Goal: Task Accomplishment & Management: Manage account settings

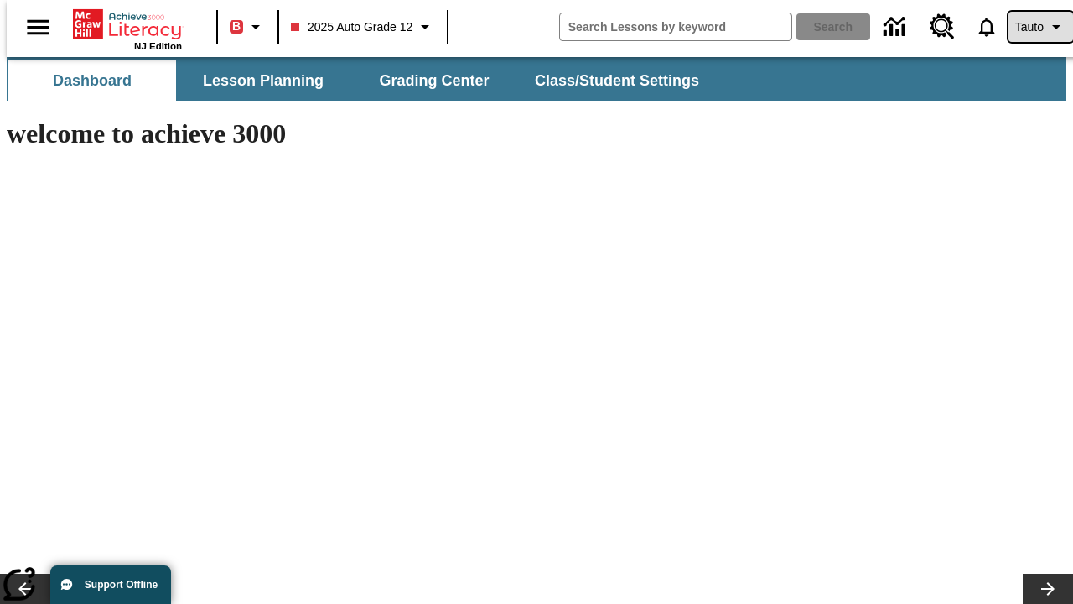
click at [1032, 27] on span "Tauto" at bounding box center [1029, 27] width 29 height 18
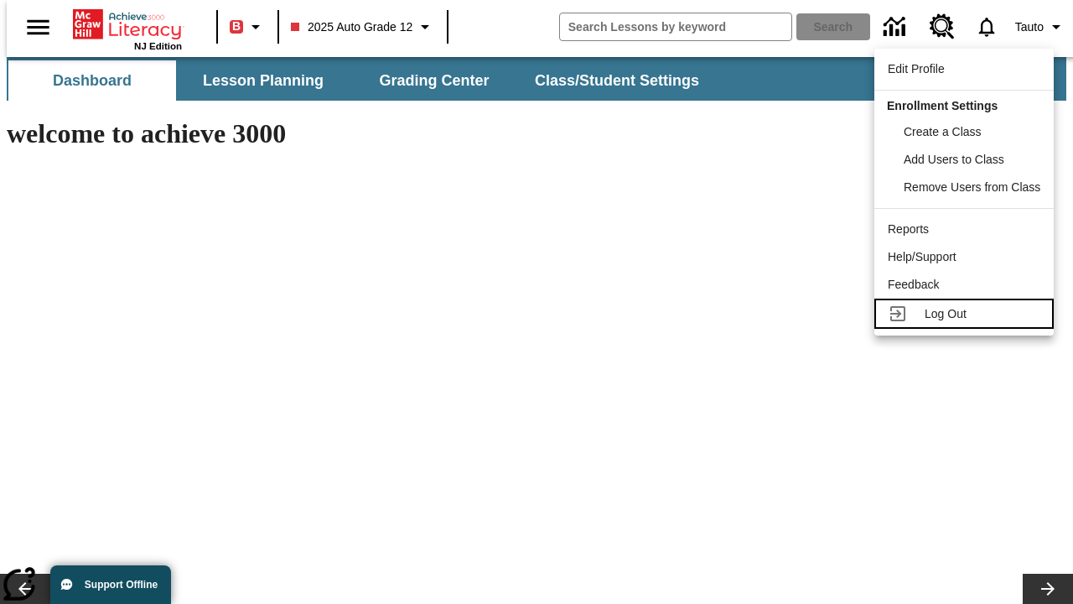
click at [967, 314] on span "Log Out" at bounding box center [946, 313] width 42 height 13
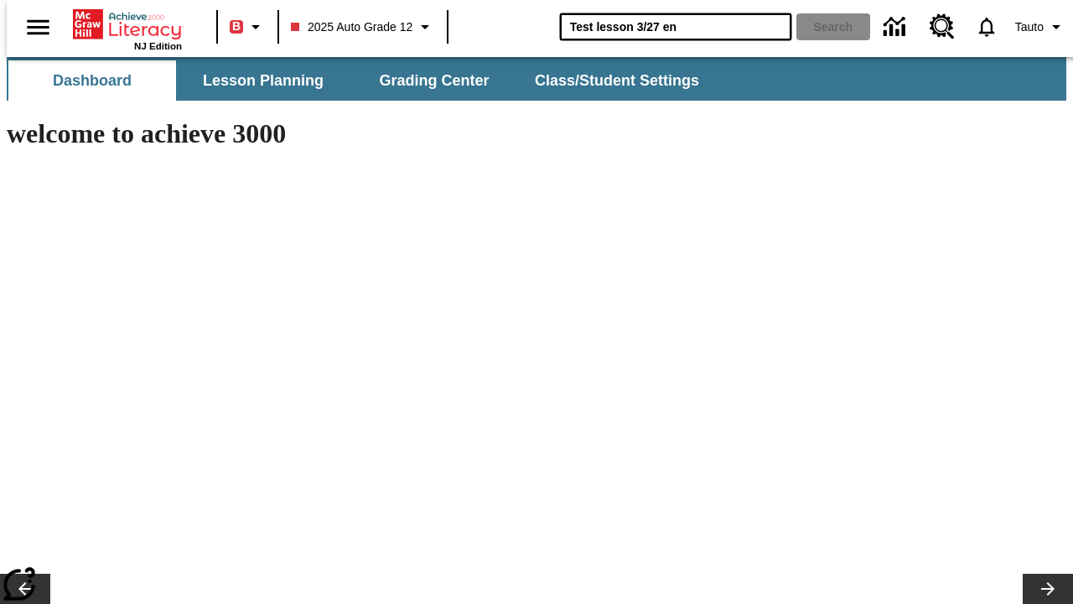
type input "Test lesson 3/27 en"
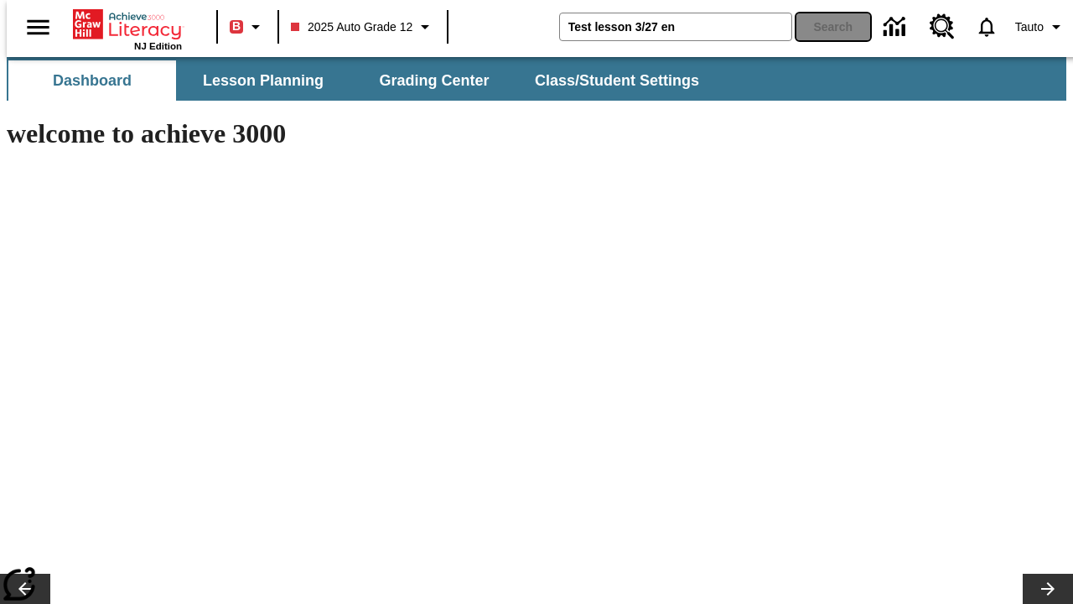
click at [823, 27] on button "Search" at bounding box center [833, 26] width 74 height 27
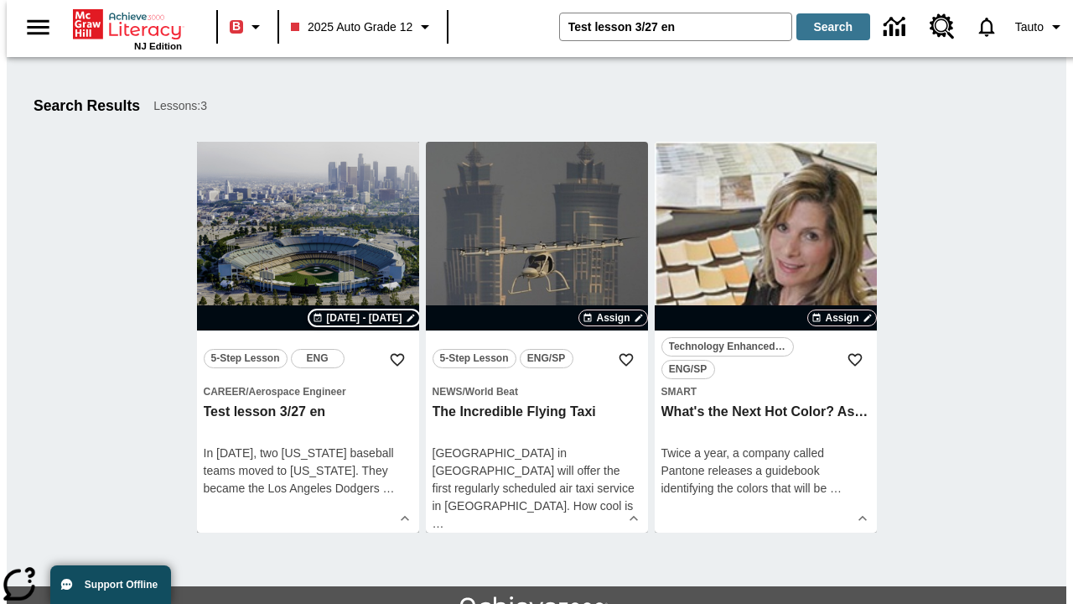
click at [365, 318] on span "Sep 16 - Sep 16" at bounding box center [363, 317] width 75 height 15
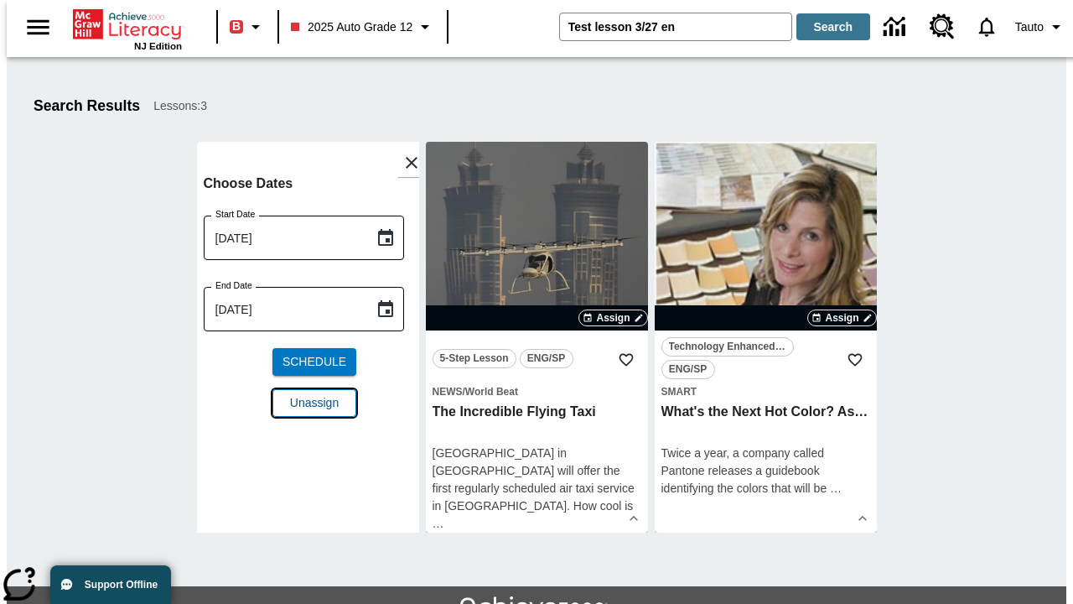
click at [308, 394] on span "Unassign" at bounding box center [314, 403] width 49 height 18
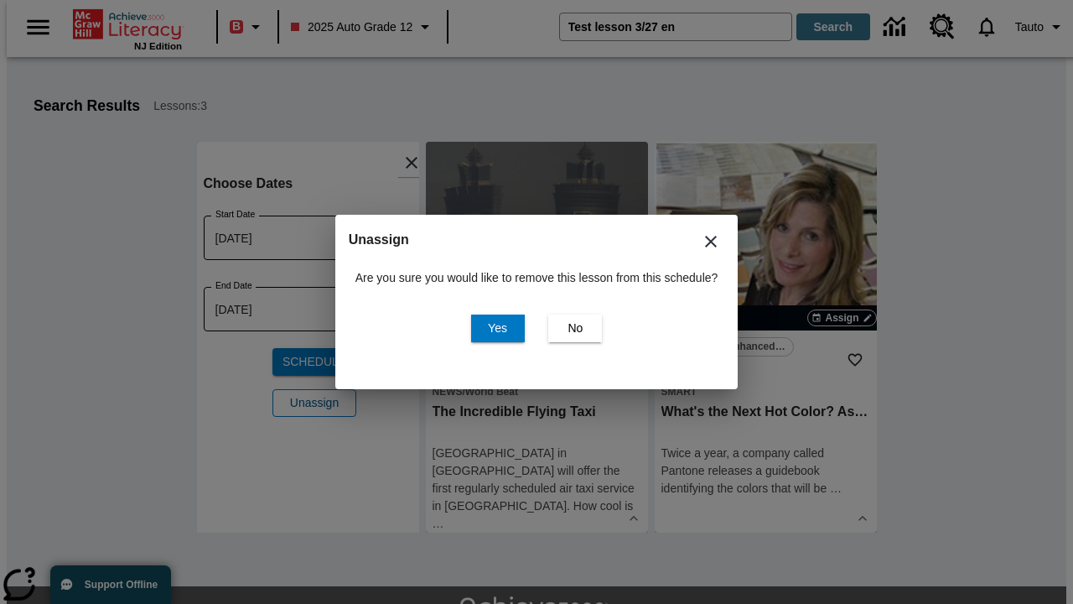
scroll to position [91, 0]
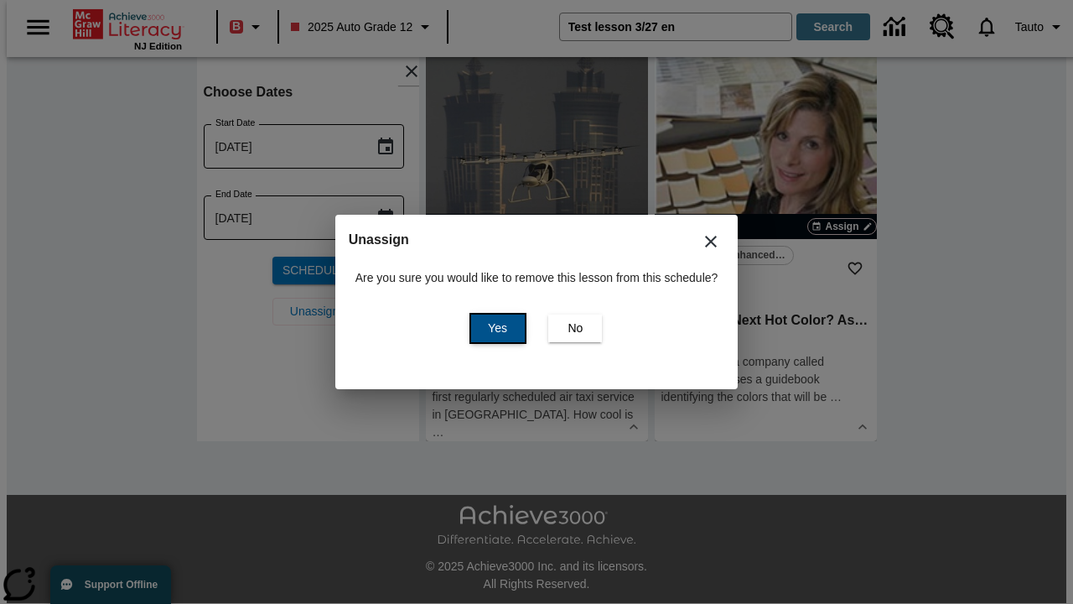
click at [495, 328] on span "Yes" at bounding box center [497, 328] width 19 height 18
